Goal: Check status: Check status

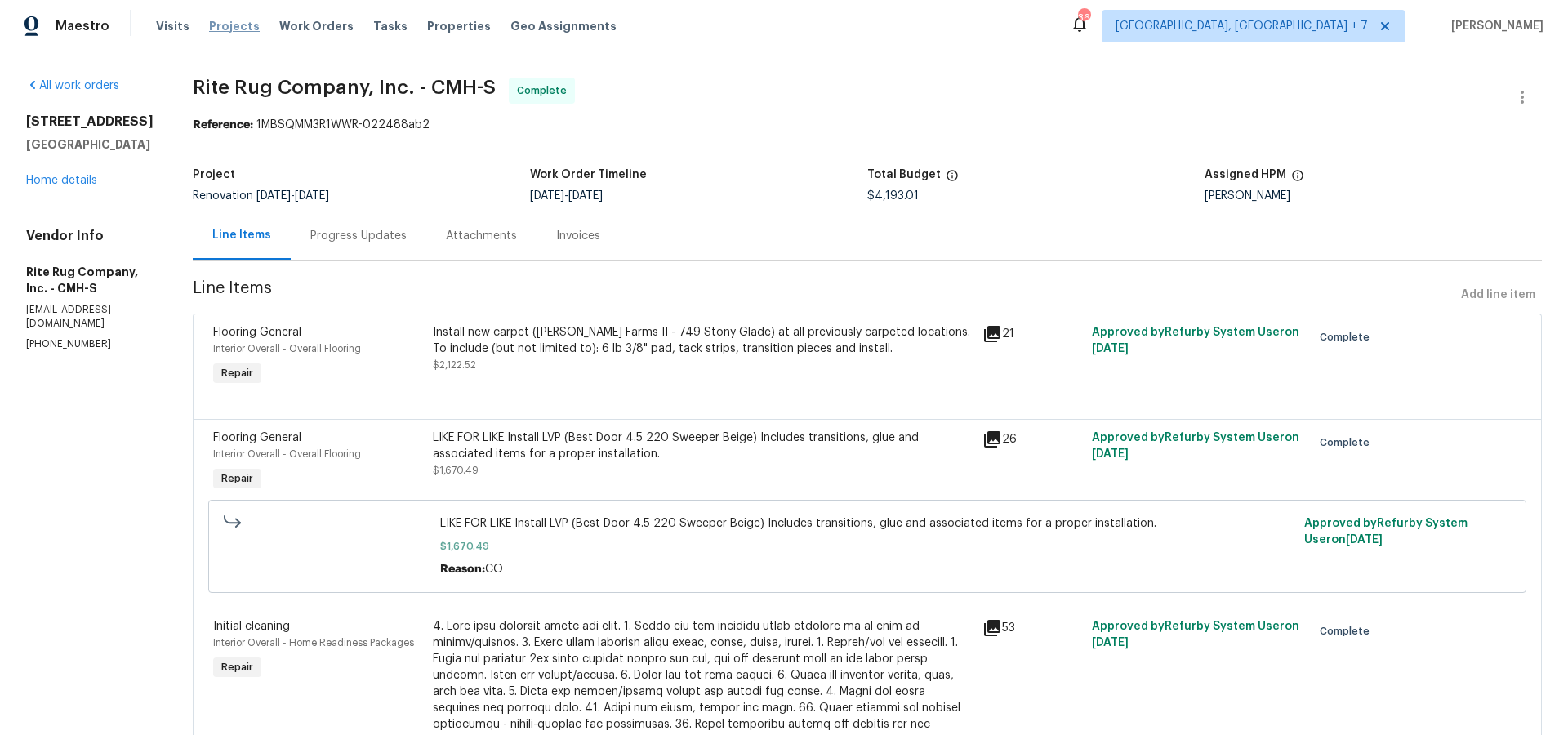
click at [233, 24] on span "Projects" at bounding box center [234, 26] width 50 height 16
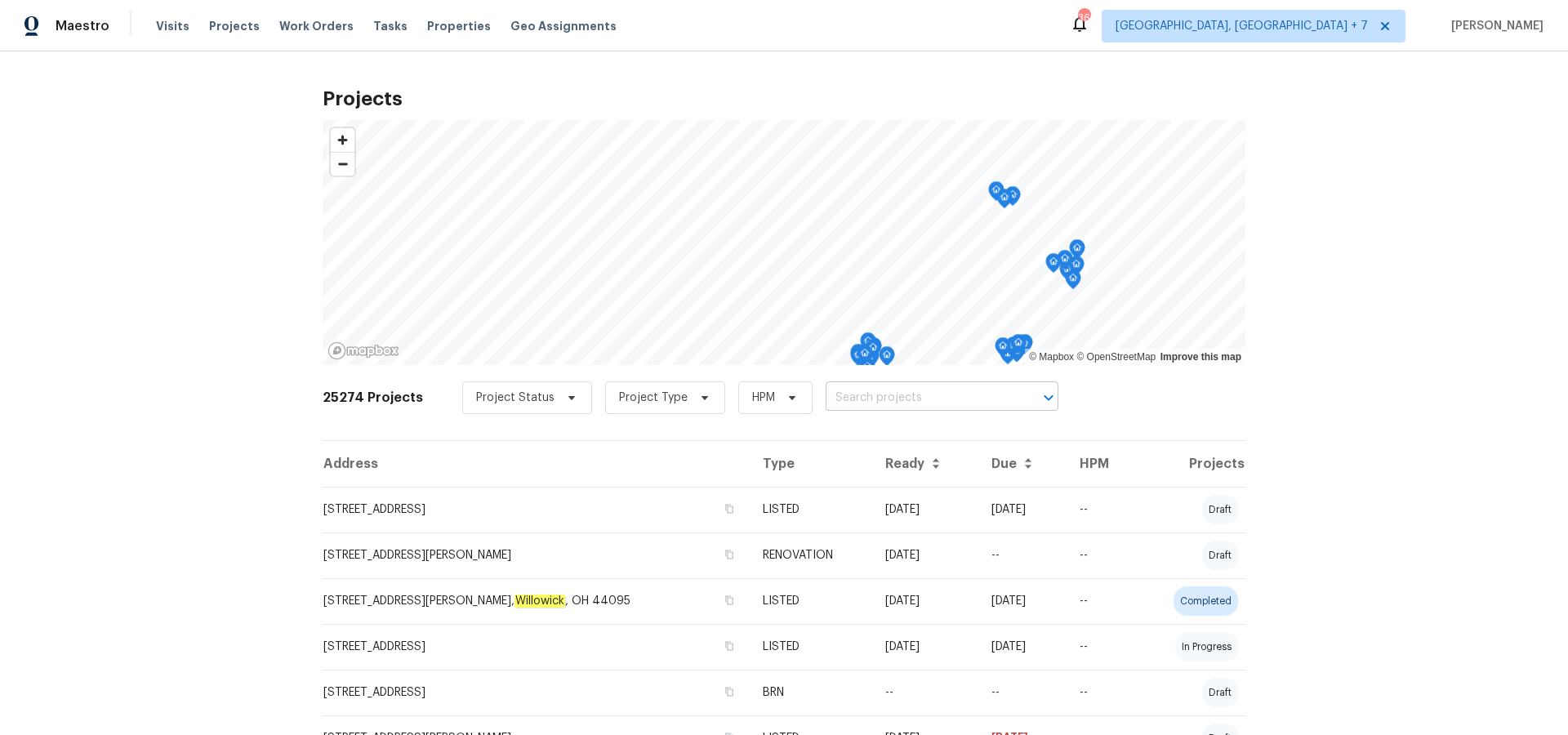
click at [848, 401] on input "text" at bounding box center [919, 398] width 187 height 26
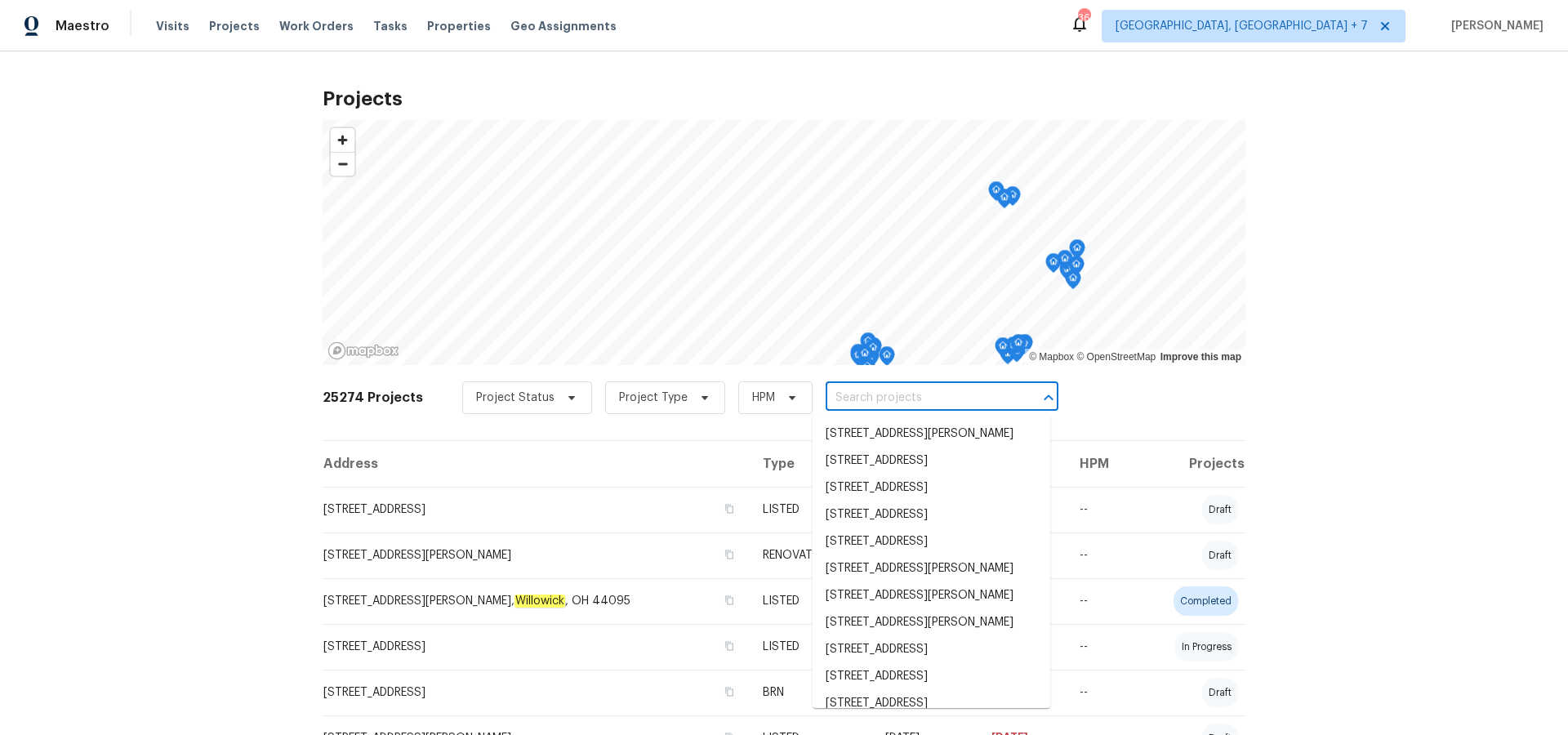
click at [848, 401] on input "text" at bounding box center [919, 398] width 187 height 26
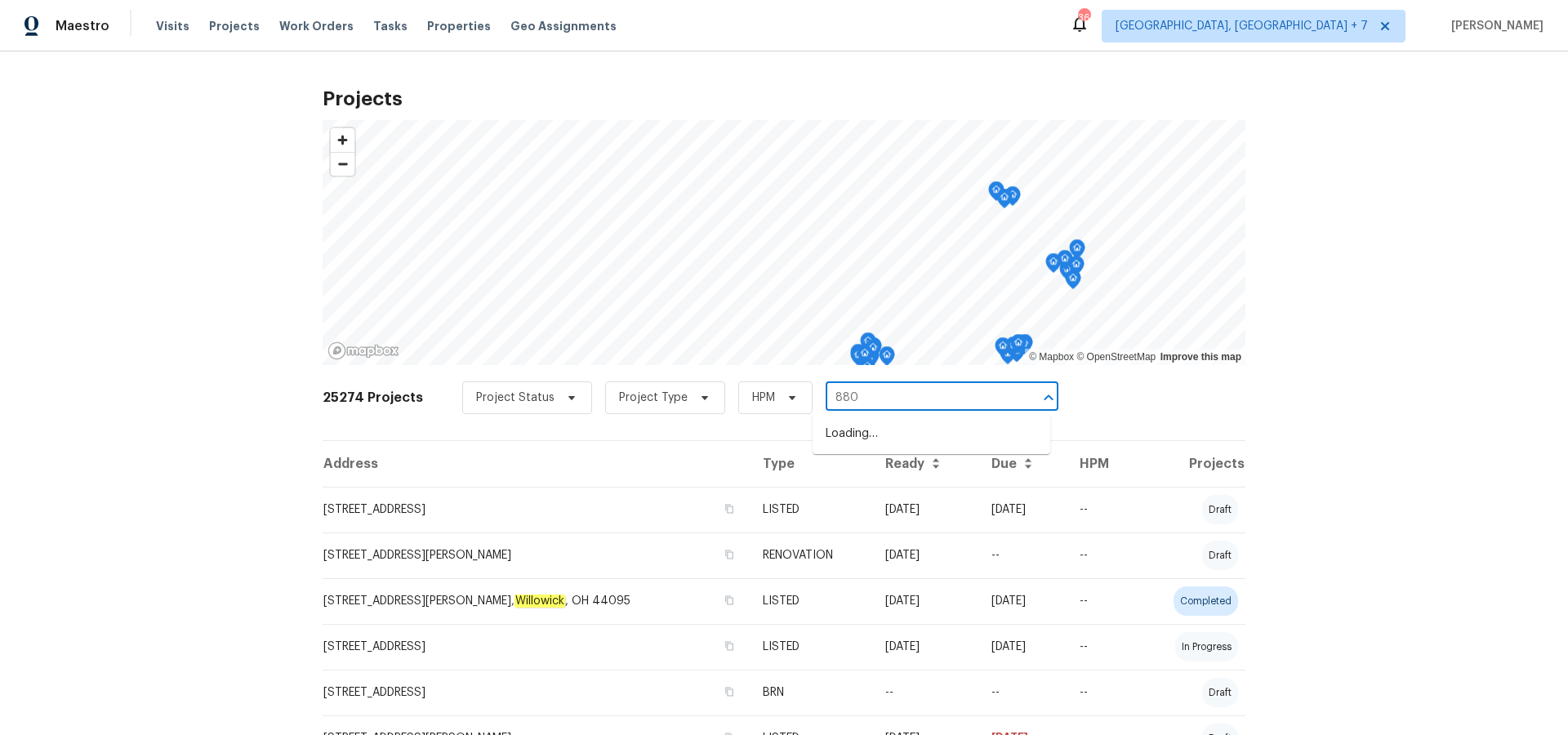
type input "8803"
click at [858, 442] on li "[STREET_ADDRESS]" at bounding box center [931, 434] width 238 height 27
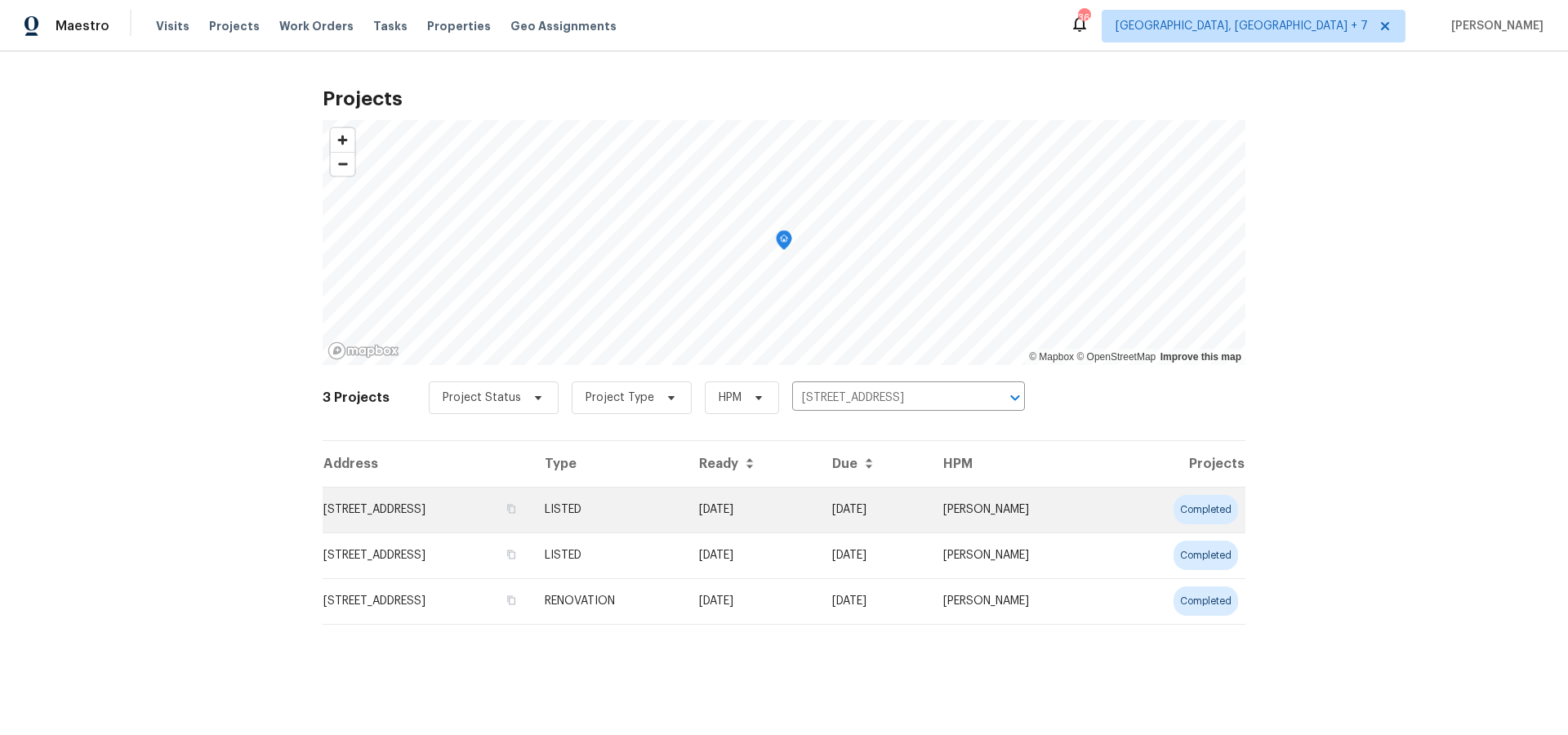
click at [408, 500] on td "[STREET_ADDRESS]" at bounding box center [427, 509] width 209 height 46
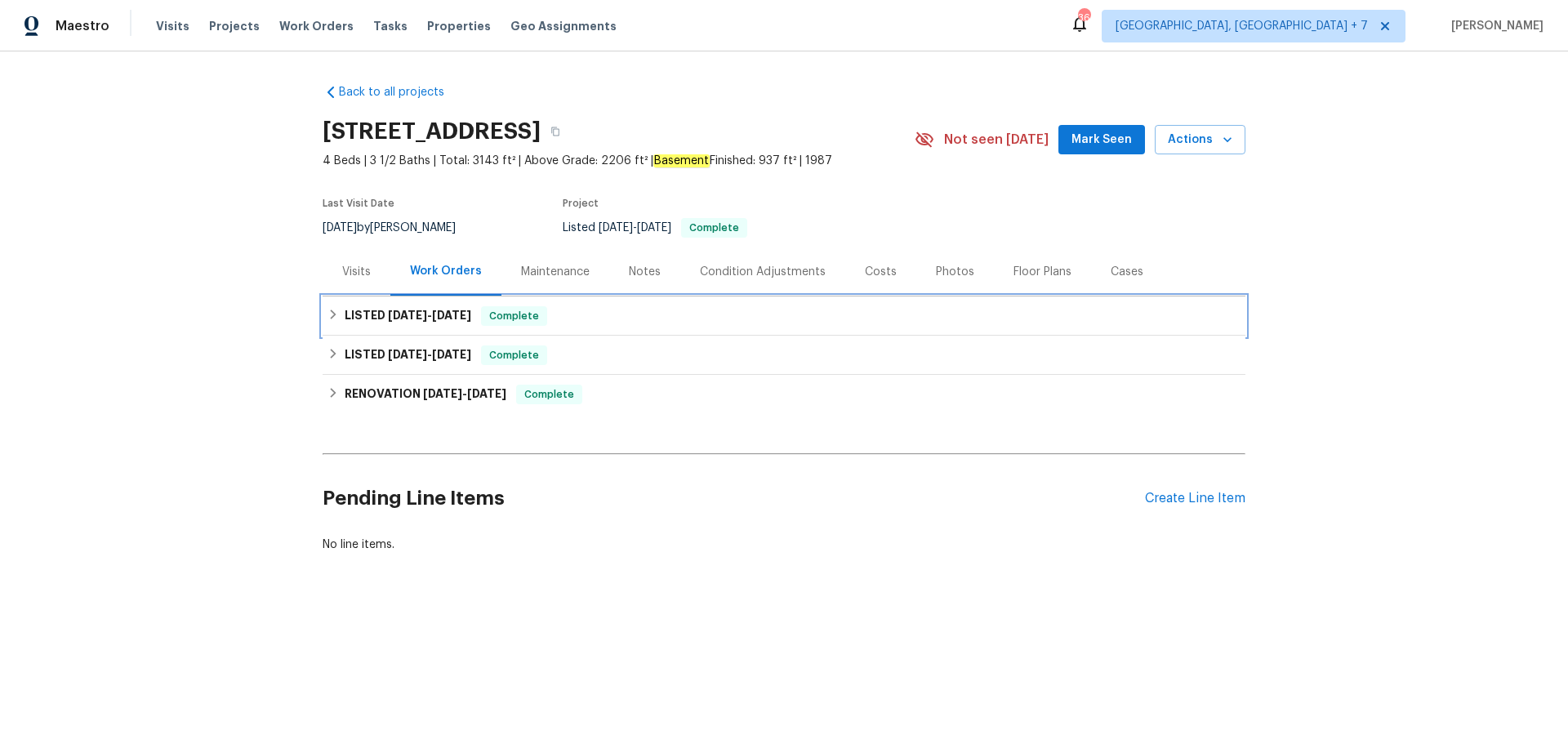
click at [429, 318] on span "[DATE] - [DATE]" at bounding box center [428, 315] width 83 height 11
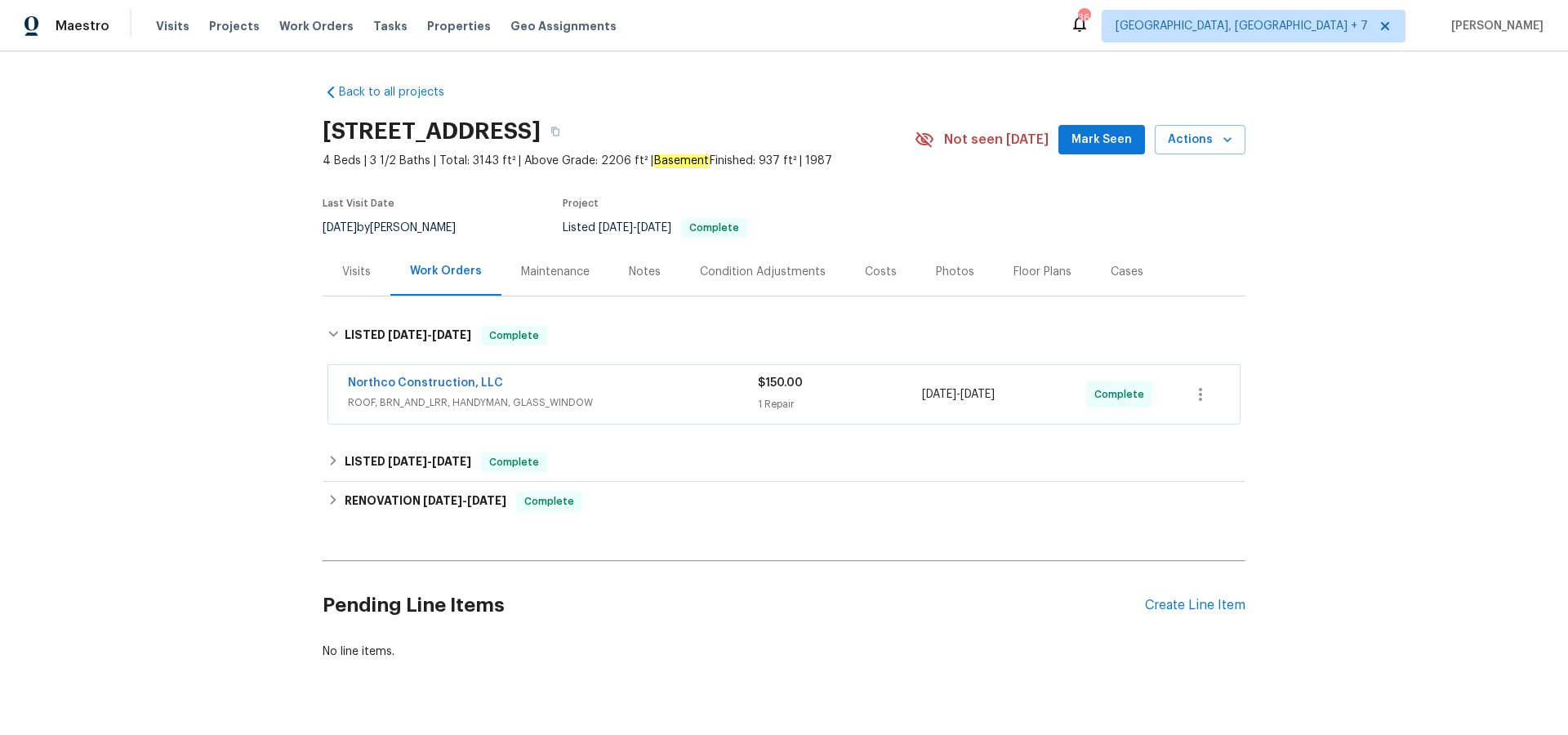
click at [430, 374] on div "Northco Construction, LLC ROOF, BRN_AND_LRR, HANDYMAN, GLASS_WINDOW $150.00 1 R…" at bounding box center [784, 394] width 911 height 59
click at [428, 379] on link "Northco Construction, LLC" at bounding box center [425, 383] width 155 height 11
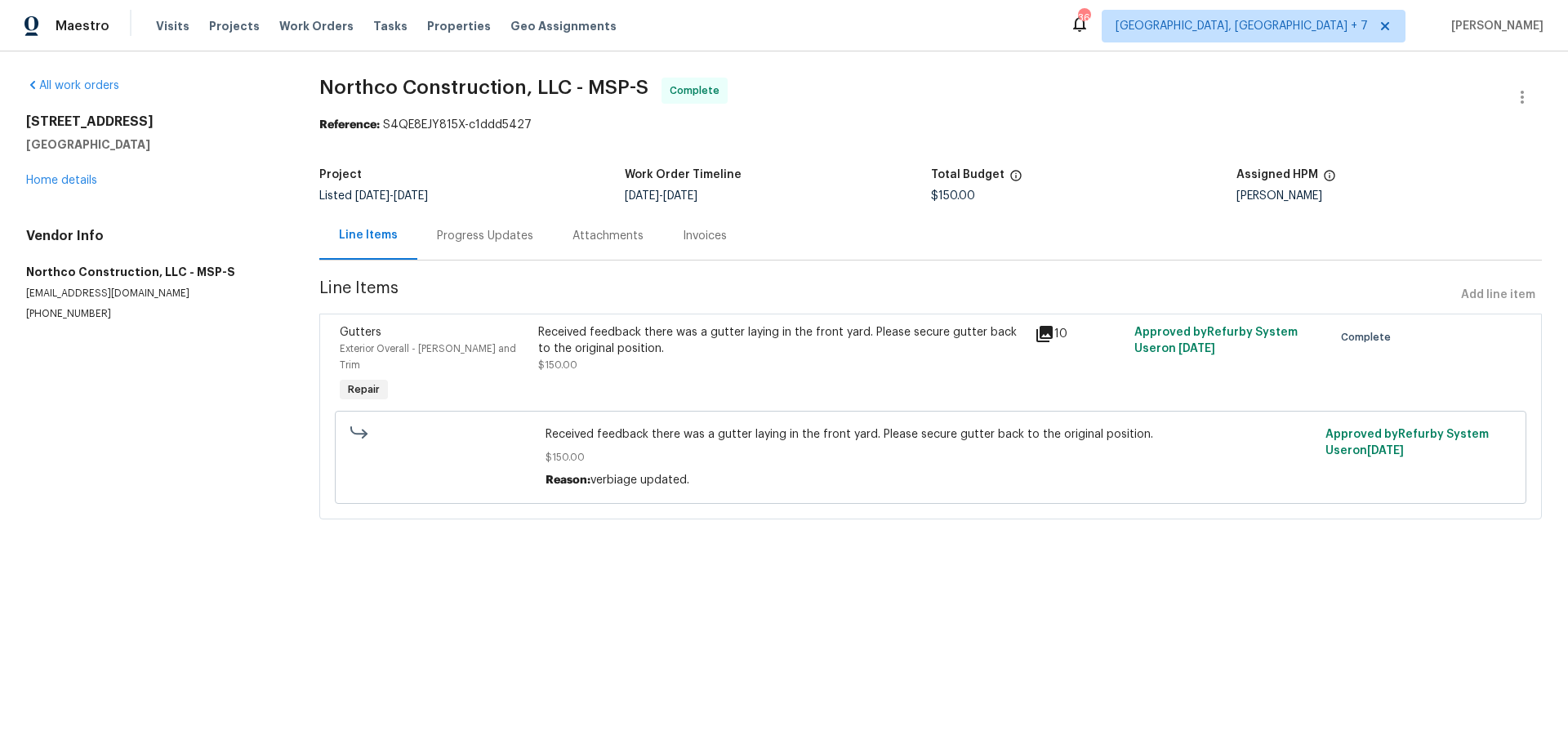
click at [1053, 333] on icon at bounding box center [1043, 333] width 16 height 16
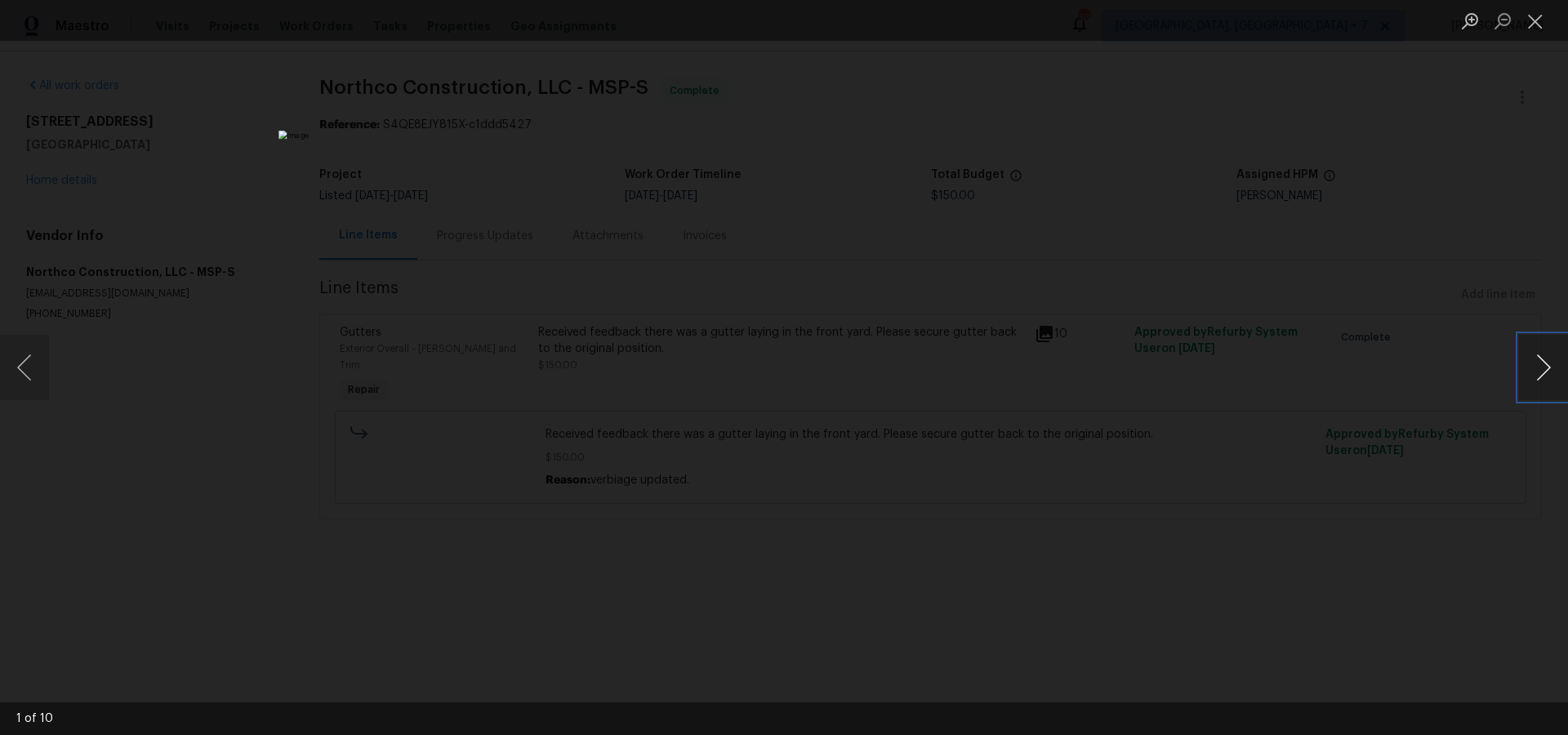
click at [1538, 357] on button "Next image" at bounding box center [1542, 368] width 49 height 66
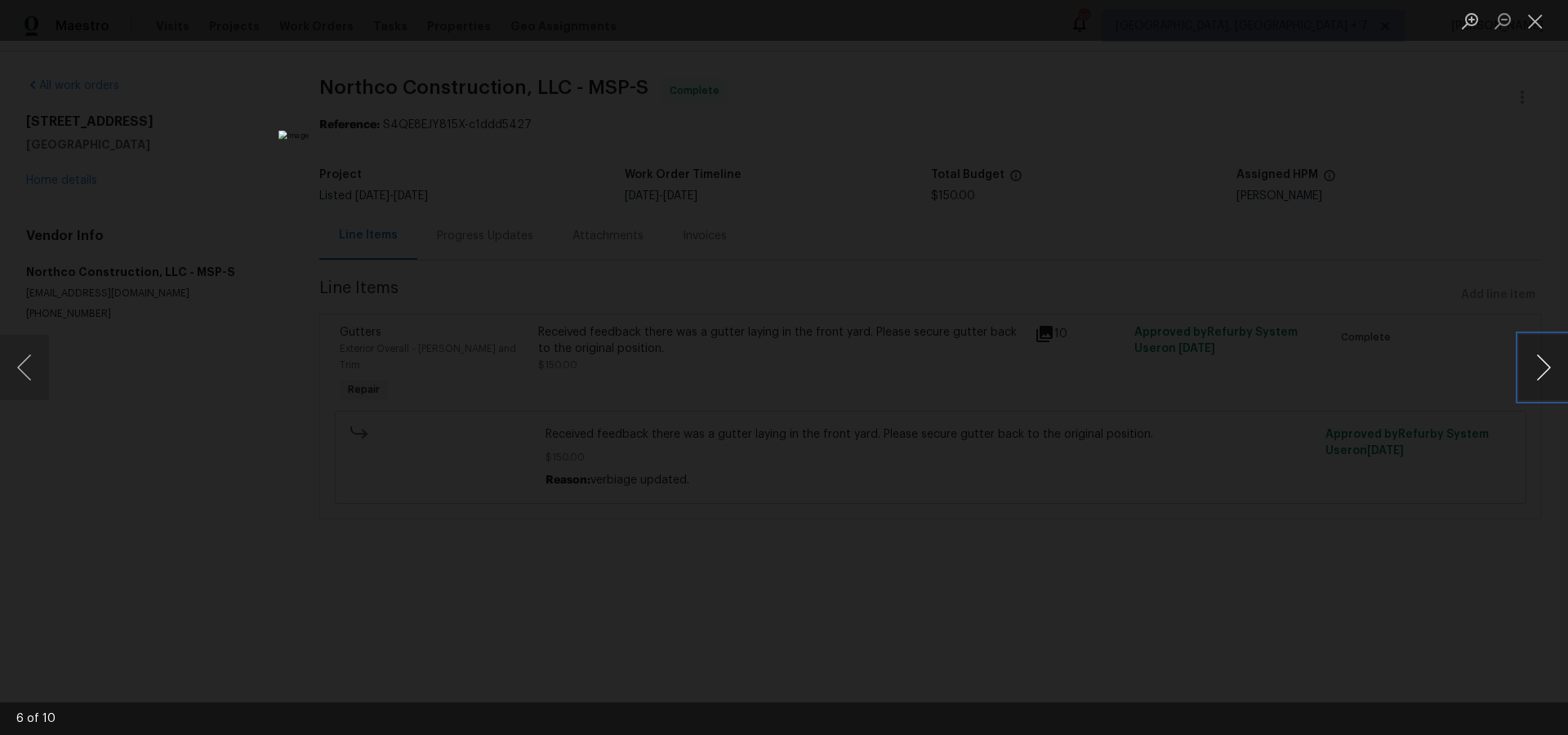
click at [1538, 357] on button "Next image" at bounding box center [1542, 368] width 49 height 66
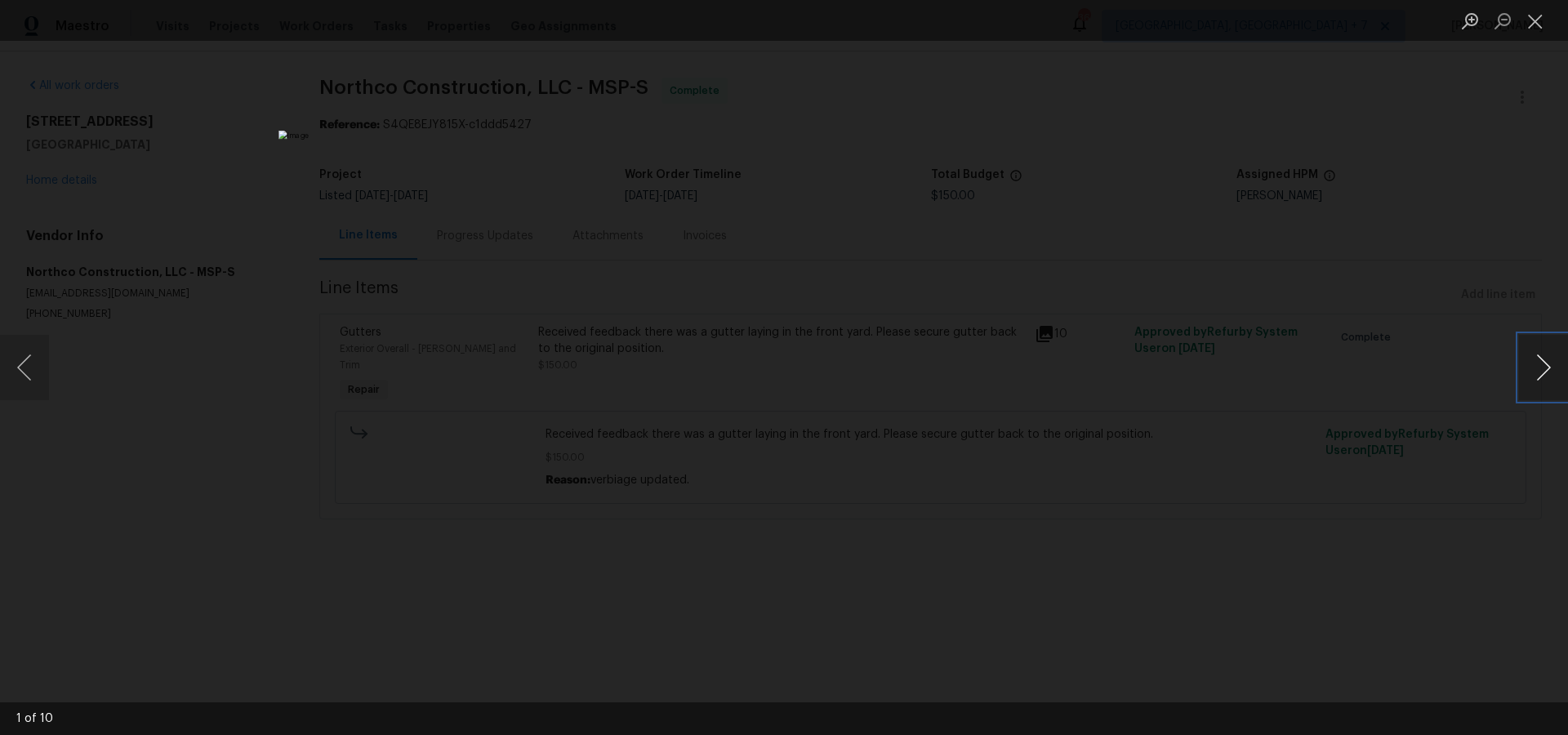
click at [1538, 357] on button "Next image" at bounding box center [1542, 368] width 49 height 66
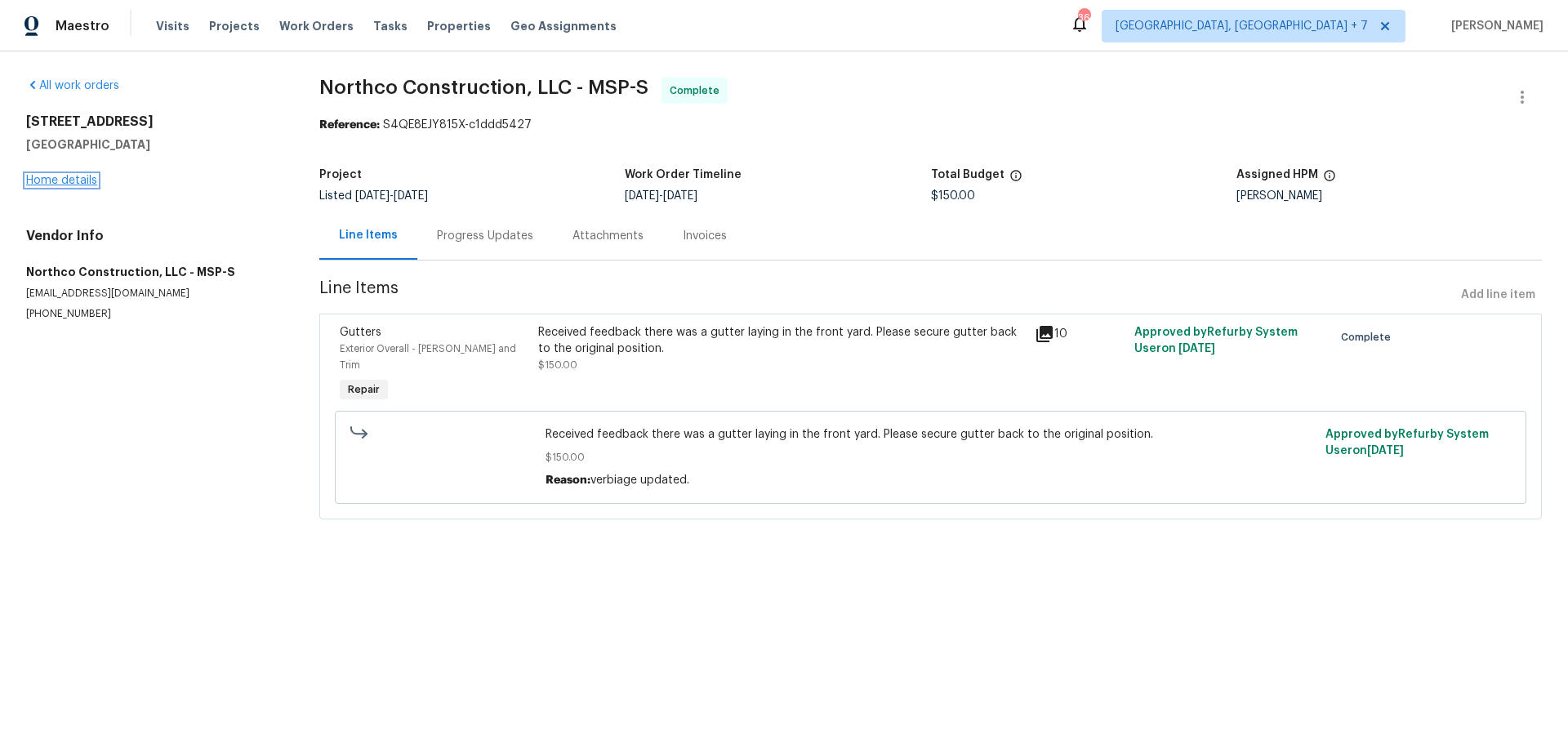
click at [46, 184] on link "Home details" at bounding box center [61, 181] width 71 height 11
